Goal: Information Seeking & Learning: Learn about a topic

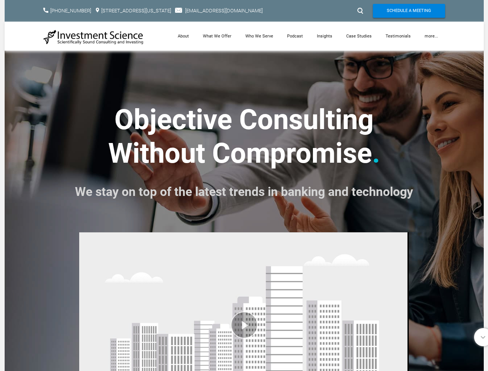
click at [244, 186] on font "We stay on top of the latest trends in banking and technology" at bounding box center [244, 191] width 338 height 15
click at [360, 11] on div at bounding box center [360, 11] width 12 height 12
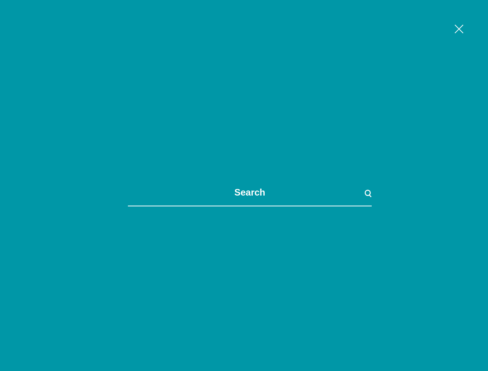
click at [432, 36] on link "more..." at bounding box center [431, 36] width 27 height 29
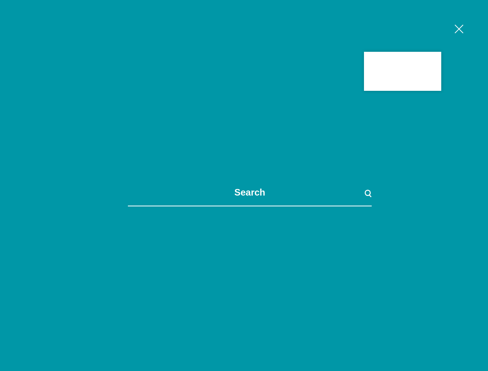
click at [244, 299] on div at bounding box center [244, 185] width 488 height 371
click at [244, 299] on span at bounding box center [250, 185] width 488 height 371
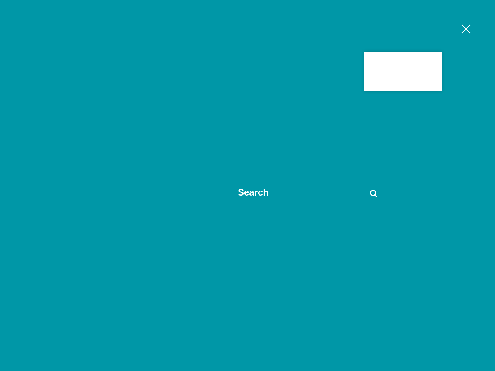
click at [479, 337] on span at bounding box center [253, 185] width 495 height 371
